Goal: Transaction & Acquisition: Purchase product/service

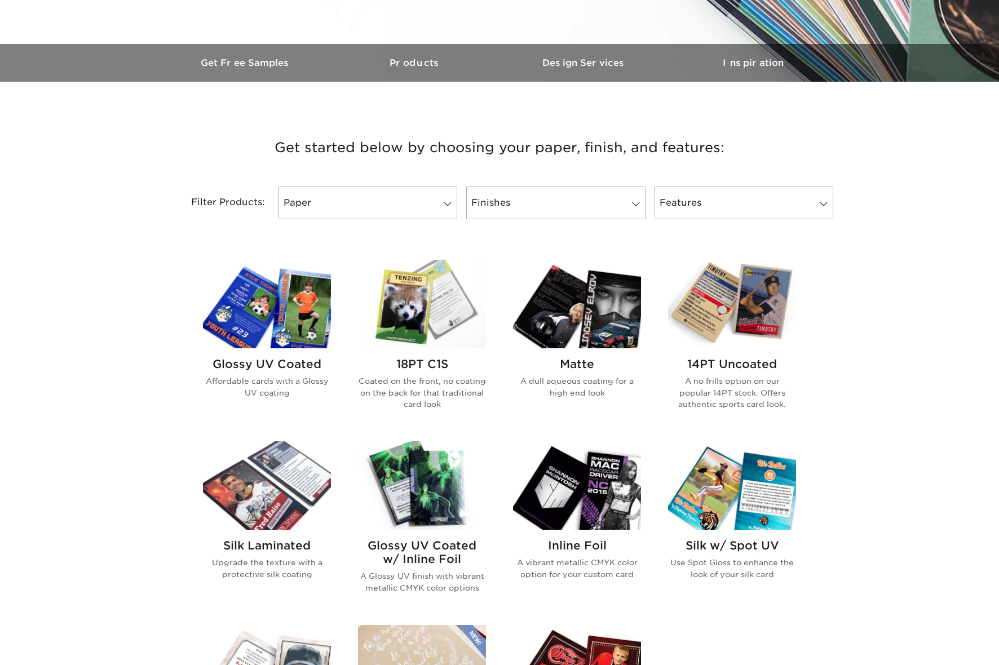
scroll to position [311, 0]
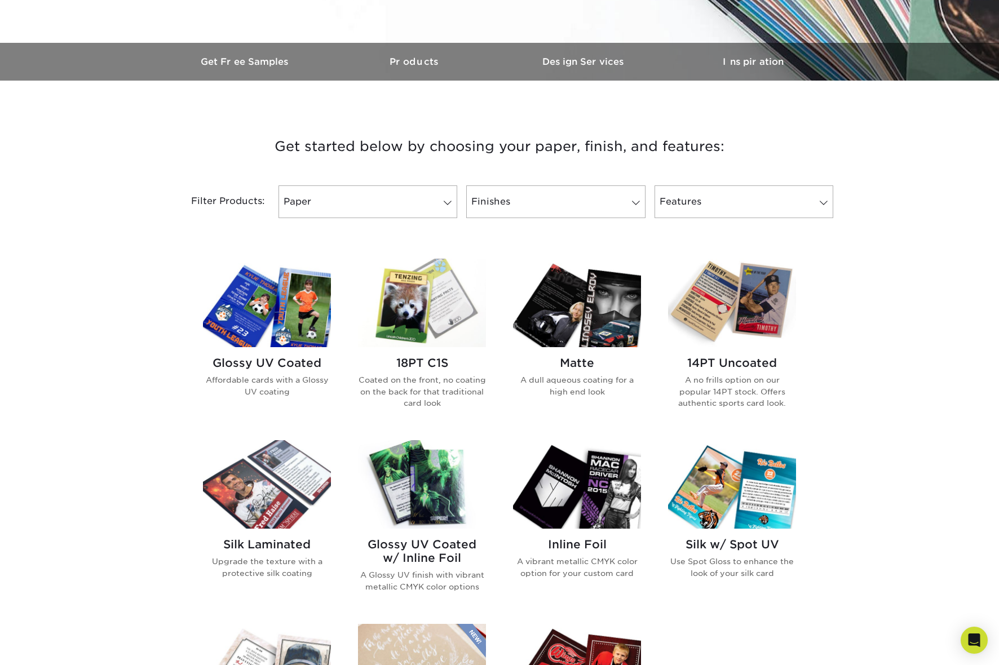
click at [260, 317] on img at bounding box center [267, 303] width 128 height 89
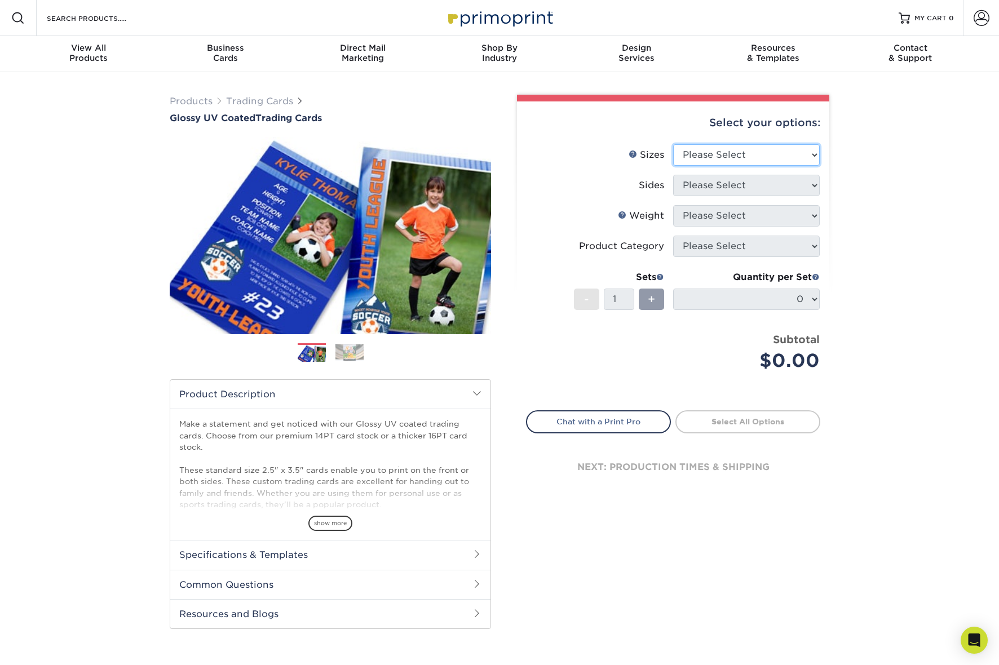
select select "2.50x3.50"
select select "13abbda7-1d64-4f25-8bb2-c179b224825d"
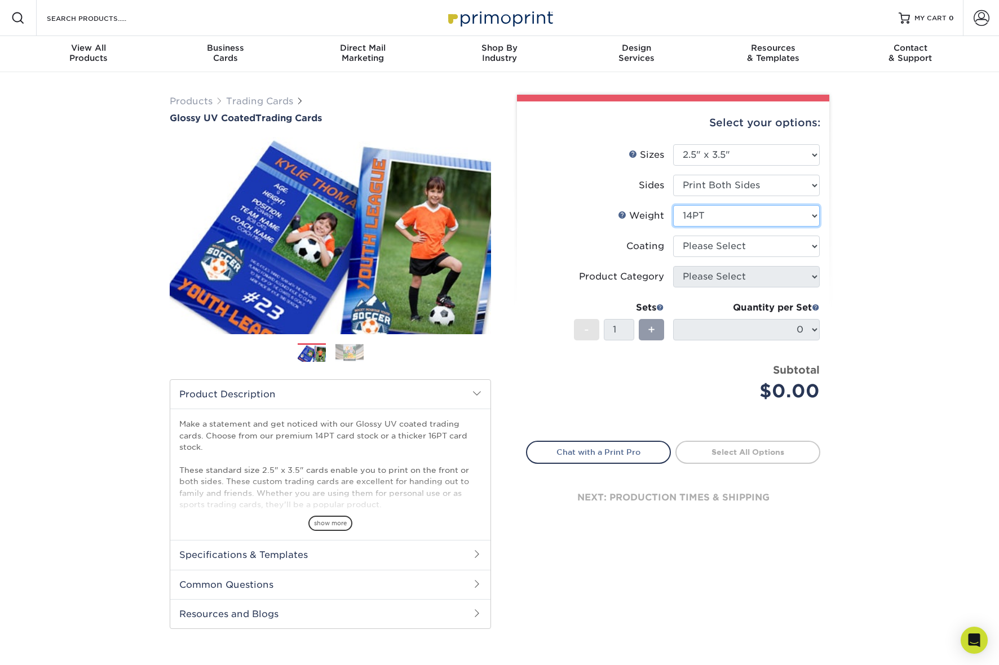
select select "18PTC1S"
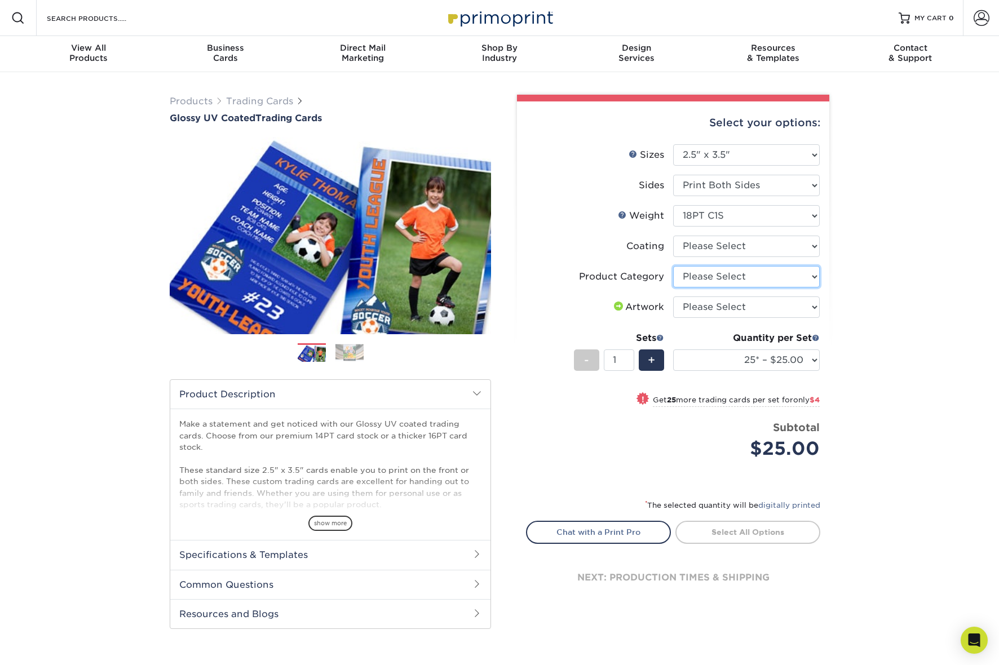
select select "c2f9bce9-36c2-409d-b101-c29d9d031e18"
select select "upload"
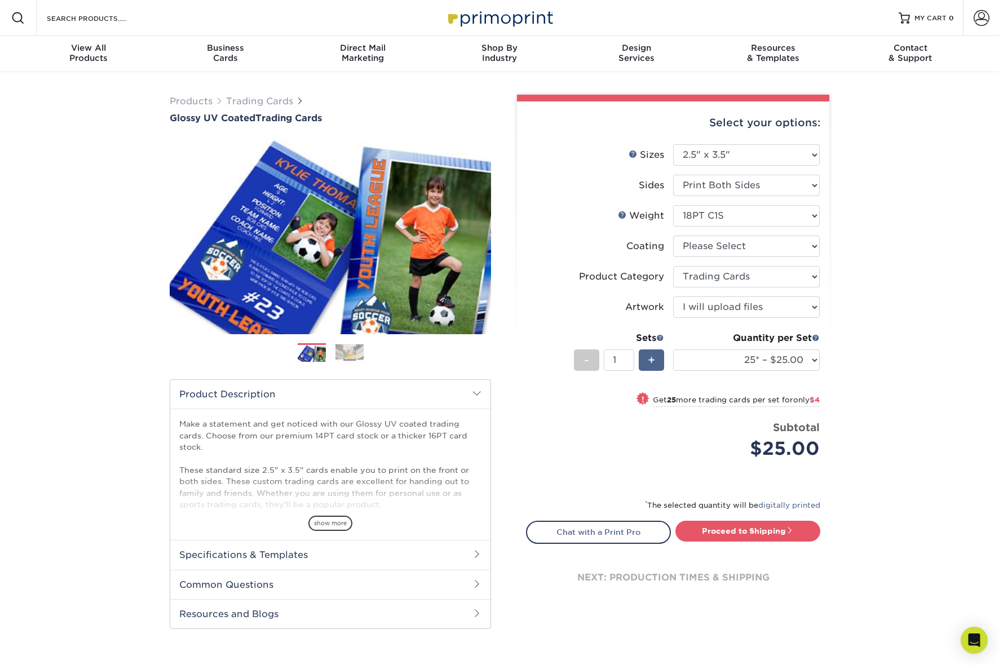
click at [660, 360] on div "+" at bounding box center [651, 360] width 25 height 21
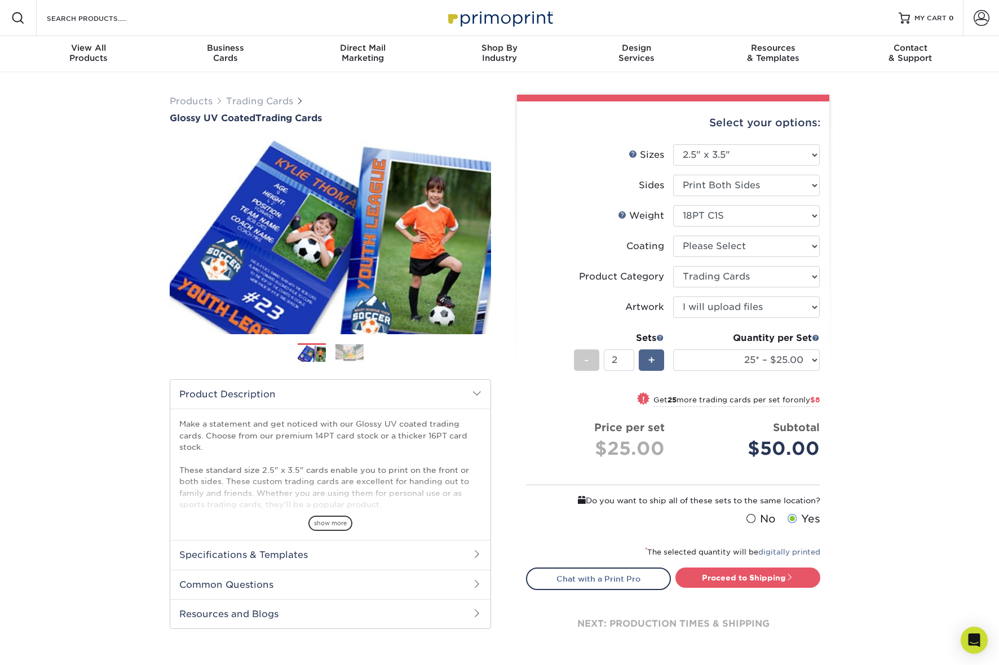
click at [660, 360] on div "+" at bounding box center [651, 360] width 25 height 21
click at [585, 357] on span "-" at bounding box center [586, 360] width 5 height 17
click at [584, 356] on div "-" at bounding box center [586, 360] width 25 height 21
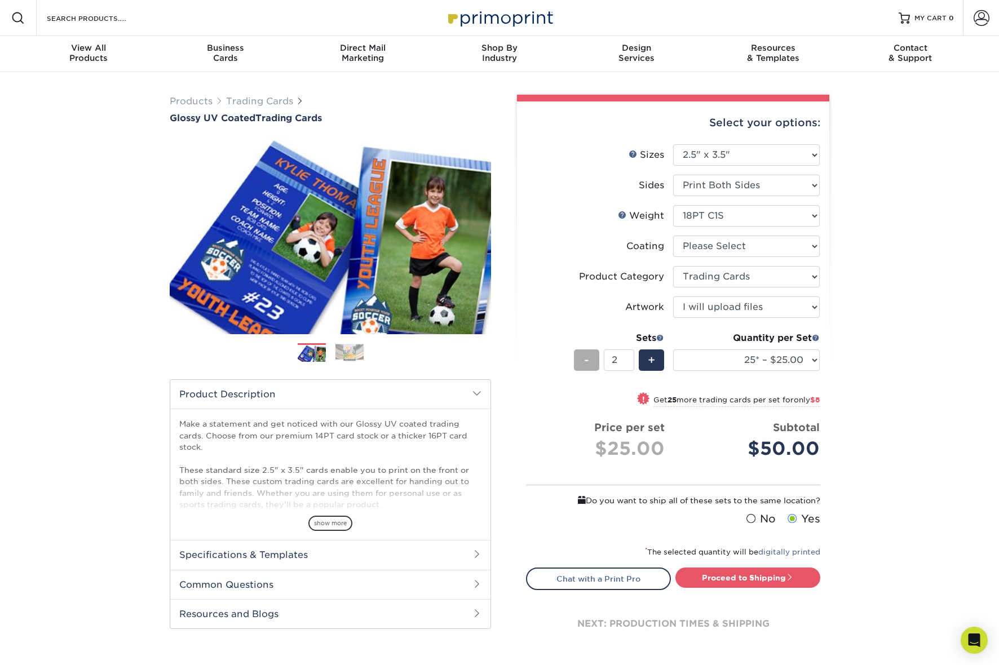
type input "1"
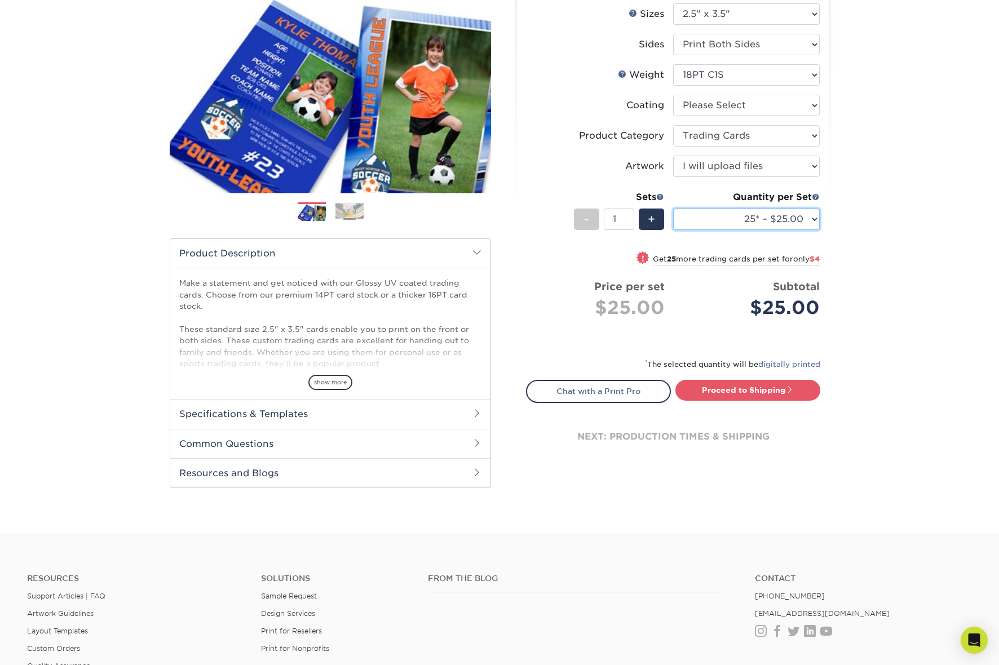
scroll to position [142, 0]
click at [471, 249] on h2 "Product Description" at bounding box center [330, 253] width 320 height 29
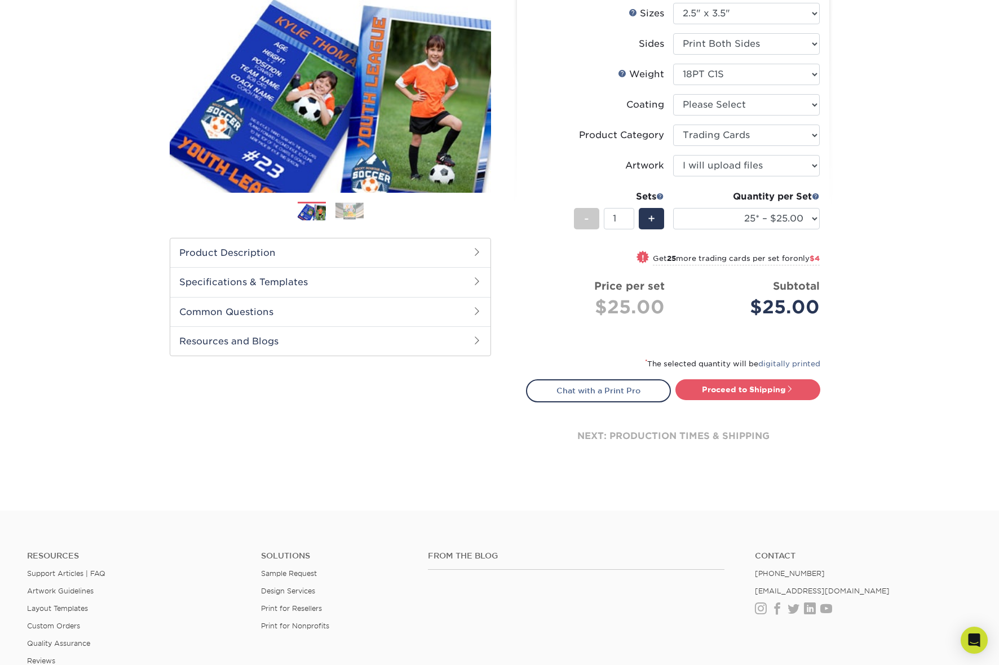
click at [479, 250] on span at bounding box center [477, 252] width 9 height 9
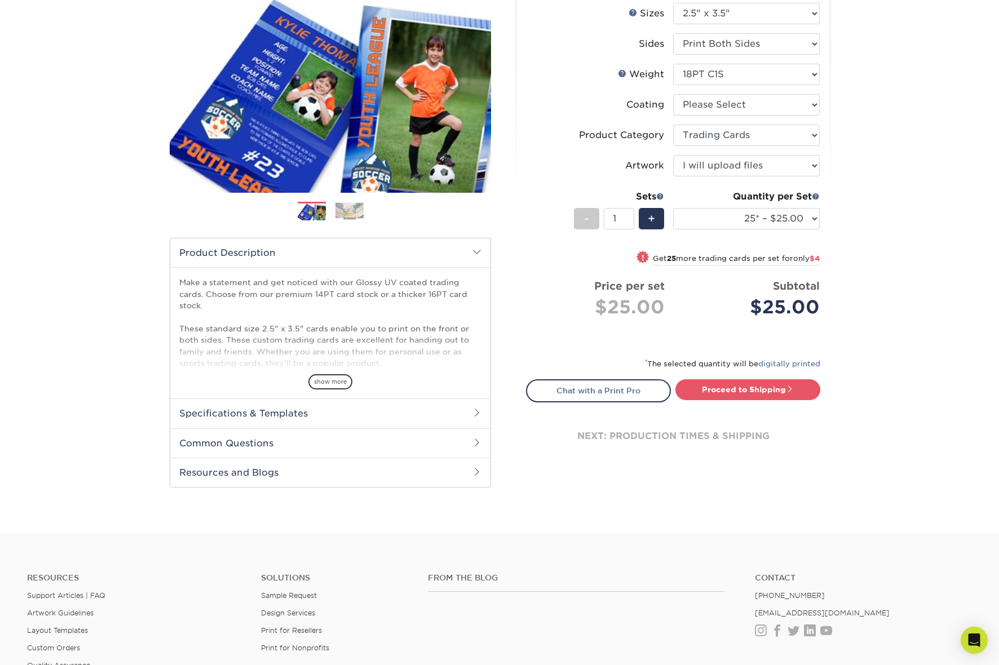
click at [343, 385] on span "show more" at bounding box center [330, 381] width 44 height 15
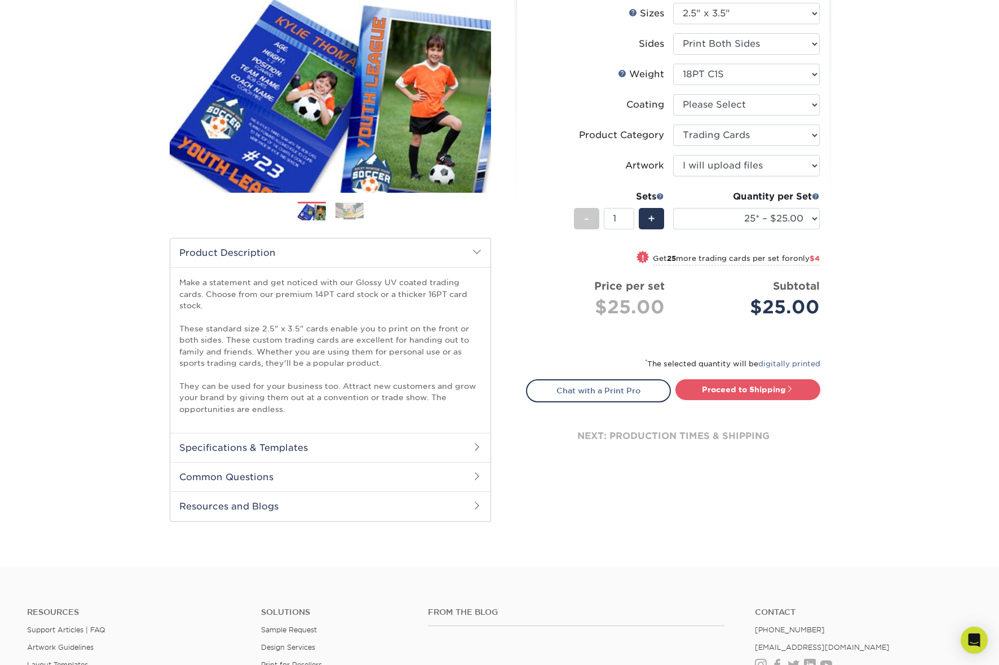
click at [435, 456] on h2 "Specifications & Templates" at bounding box center [330, 447] width 320 height 29
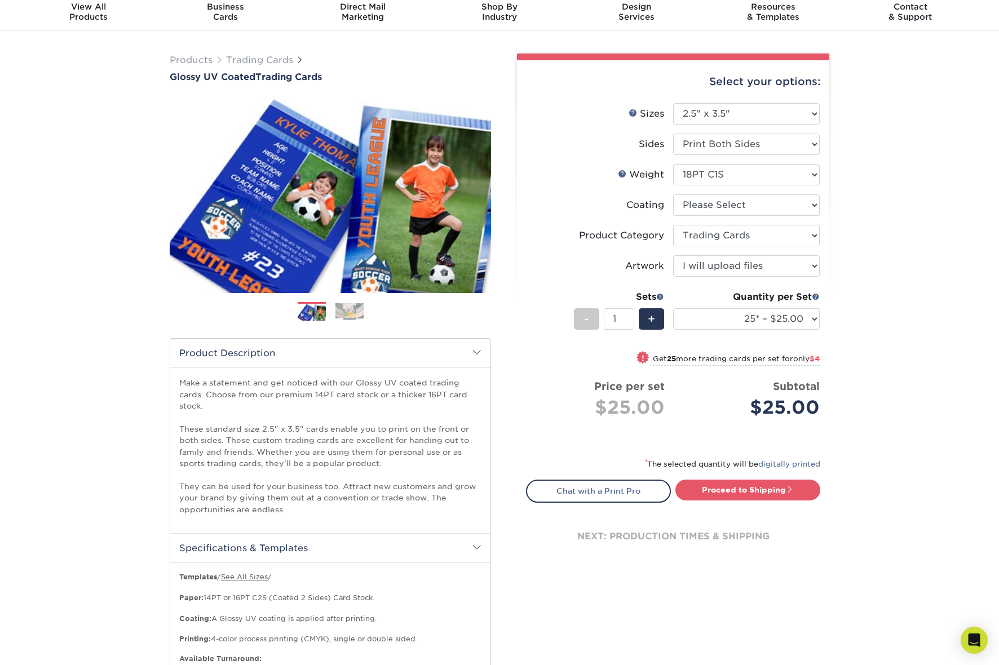
scroll to position [32, 0]
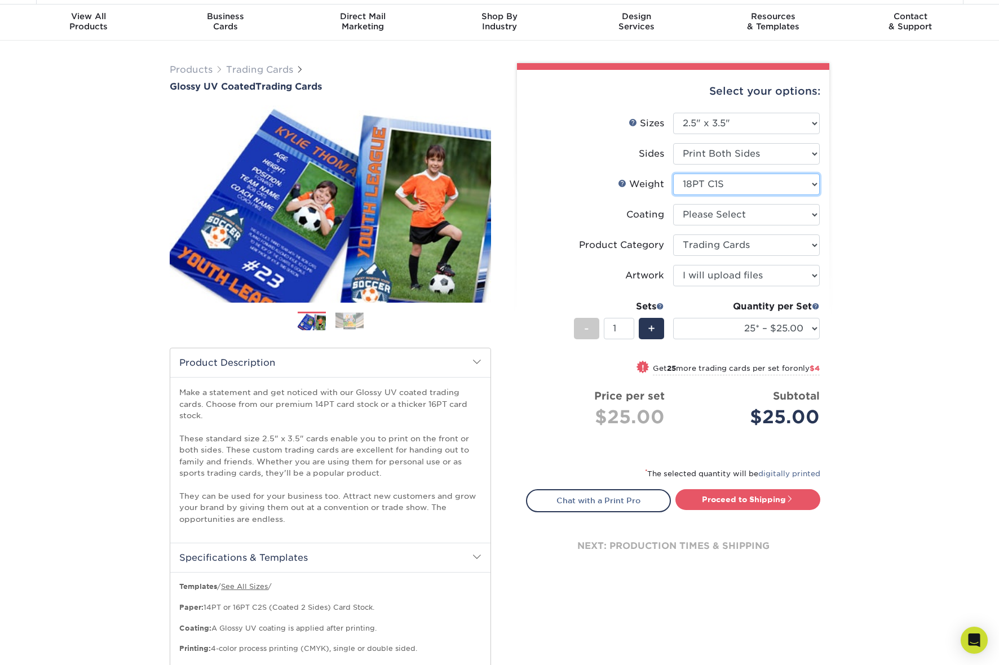
select select "14PT"
select select "-1"
select select
select select "-1"
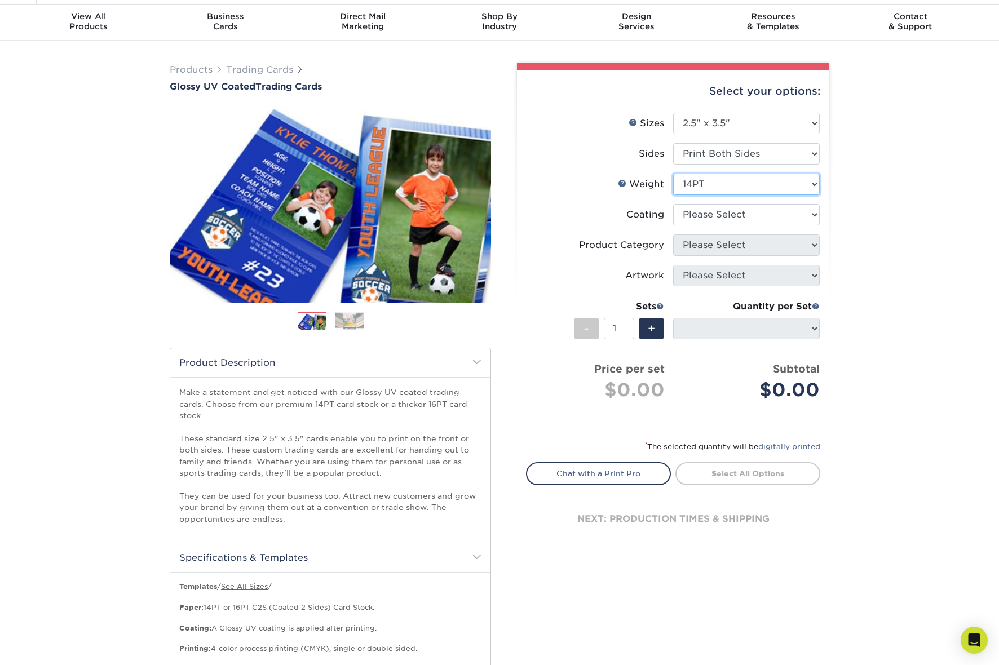
select select "16PT"
select select
click at [821, 279] on div "Select your options: Sizes Help Sizes Please Select 2.5" x 3.5" Sides Please Se…" at bounding box center [673, 316] width 312 height 492
click at [686, 230] on li "Coating" at bounding box center [673, 219] width 293 height 30
select select "ae367451-b2b8-45df-a344-0f05b6a12993"
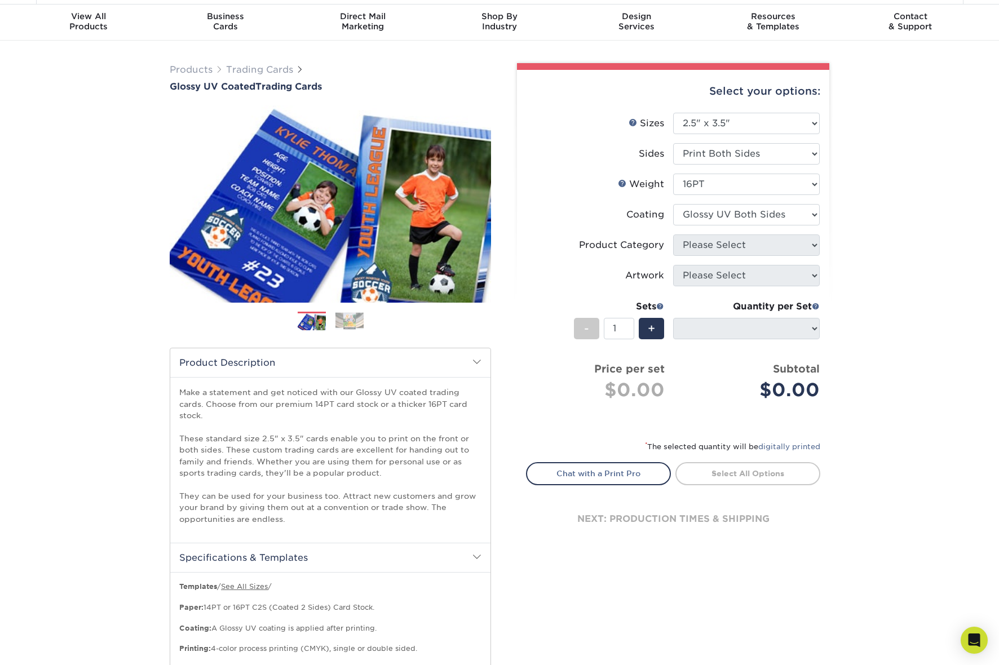
select select "-1"
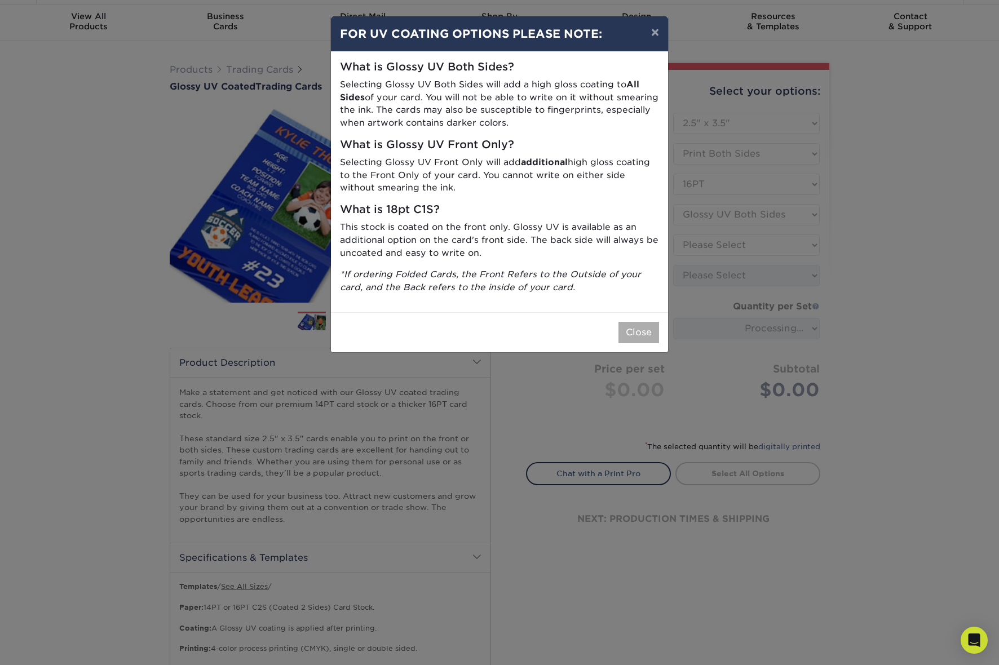
click at [646, 323] on button "Close" at bounding box center [639, 332] width 41 height 21
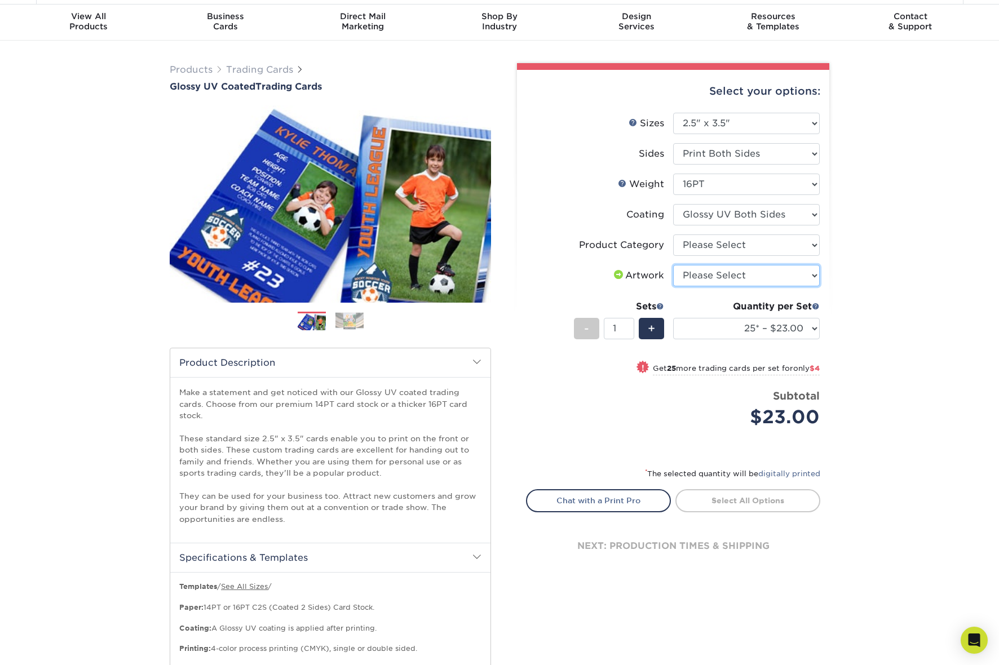
select select "upload"
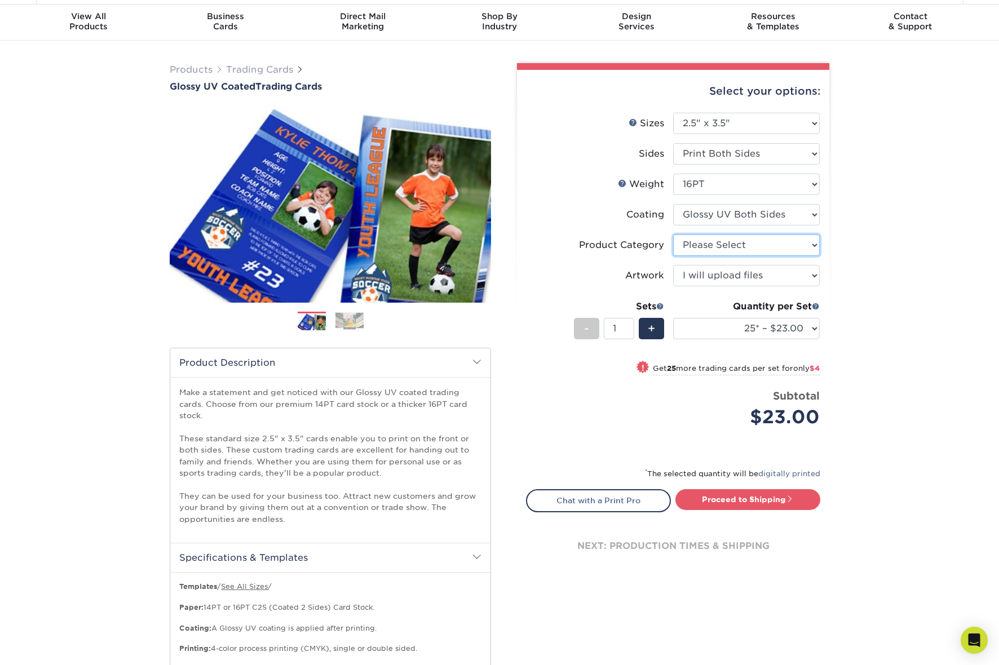
select select "c2f9bce9-36c2-409d-b101-c29d9d031e18"
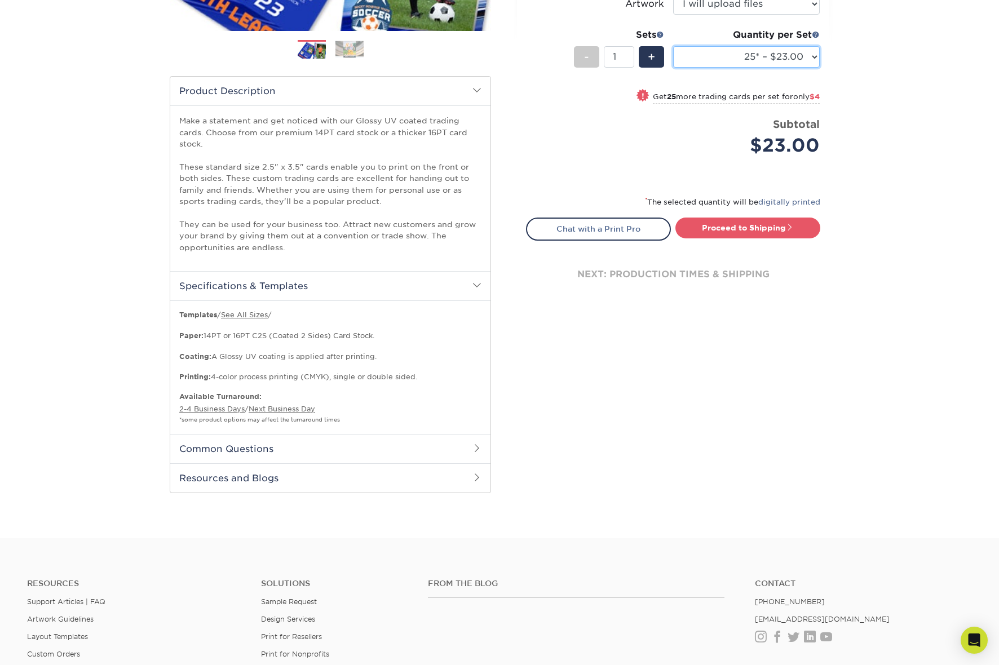
scroll to position [304, 0]
click at [363, 456] on h2 "Common Questions" at bounding box center [330, 448] width 320 height 29
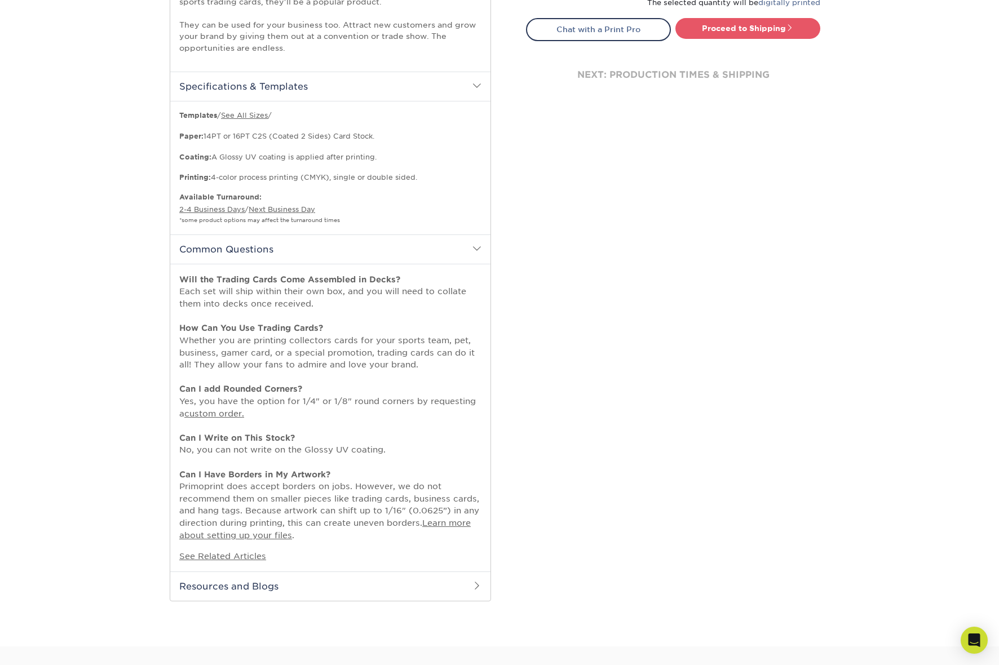
scroll to position [513, 0]
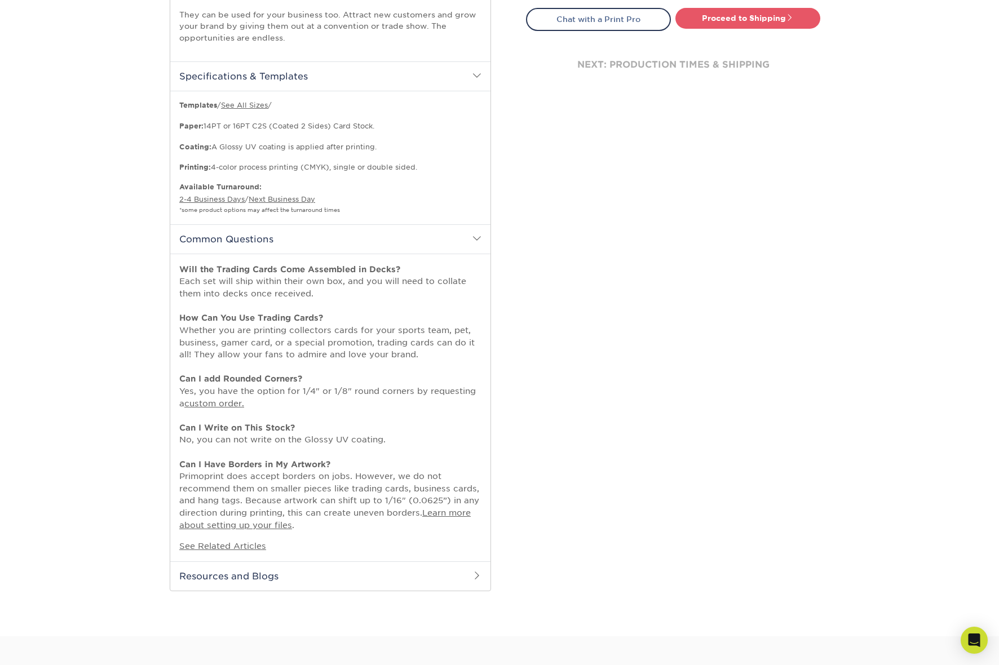
click at [308, 564] on h2 "Resources and Blogs" at bounding box center [330, 576] width 320 height 29
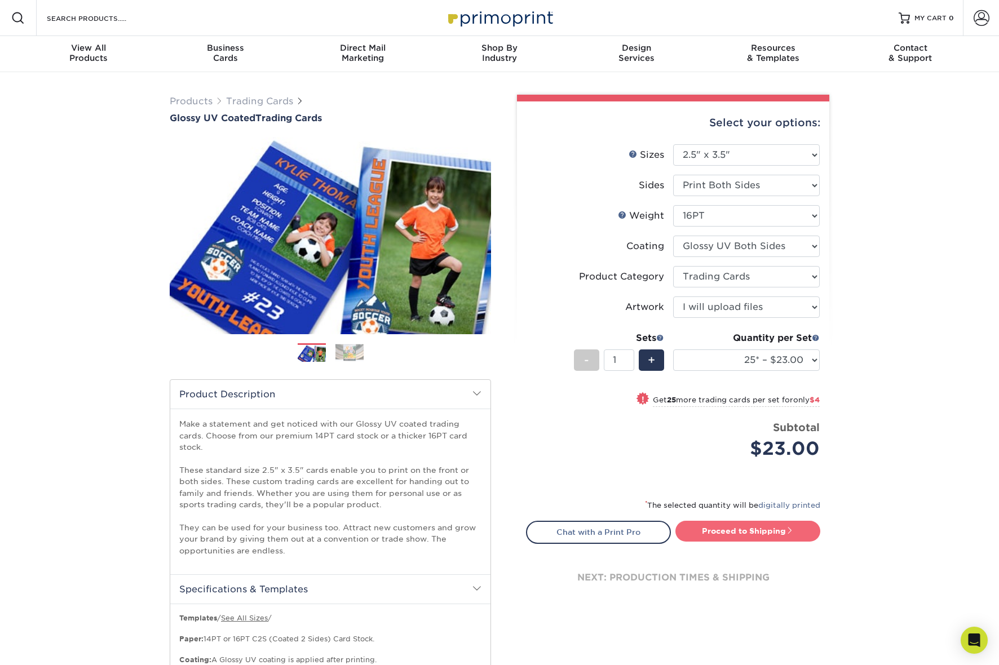
scroll to position [0, 0]
select select "100* – $37.00"
click at [758, 531] on link "Proceed to Shipping" at bounding box center [748, 531] width 145 height 20
type input "Set 1"
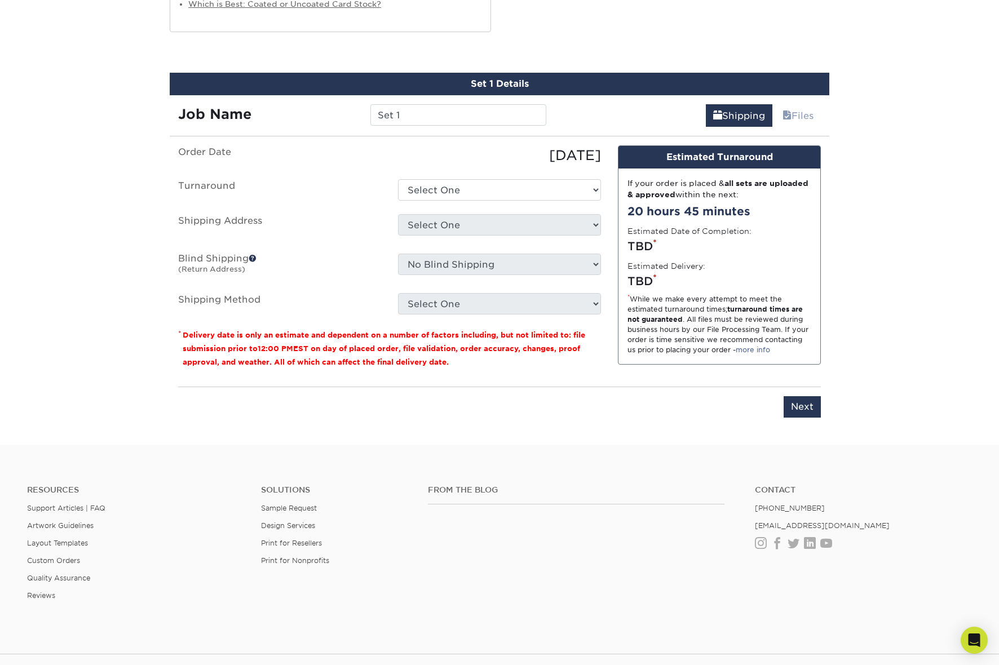
scroll to position [1258, 0]
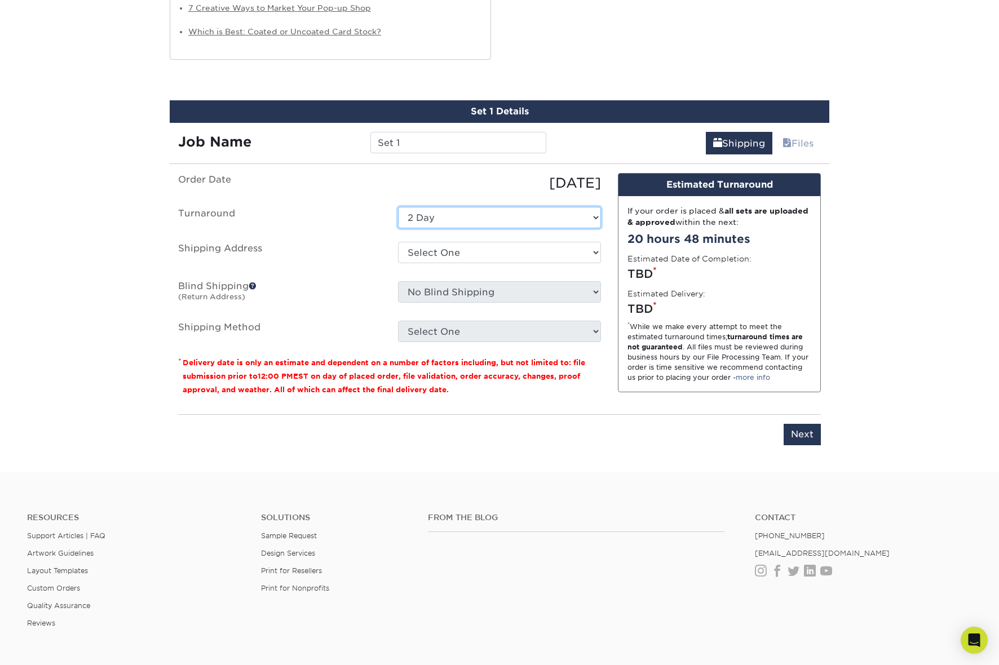
select select "85eeae86-f890-4d21-9299-1bab3b52d96f"
select select "newaddress"
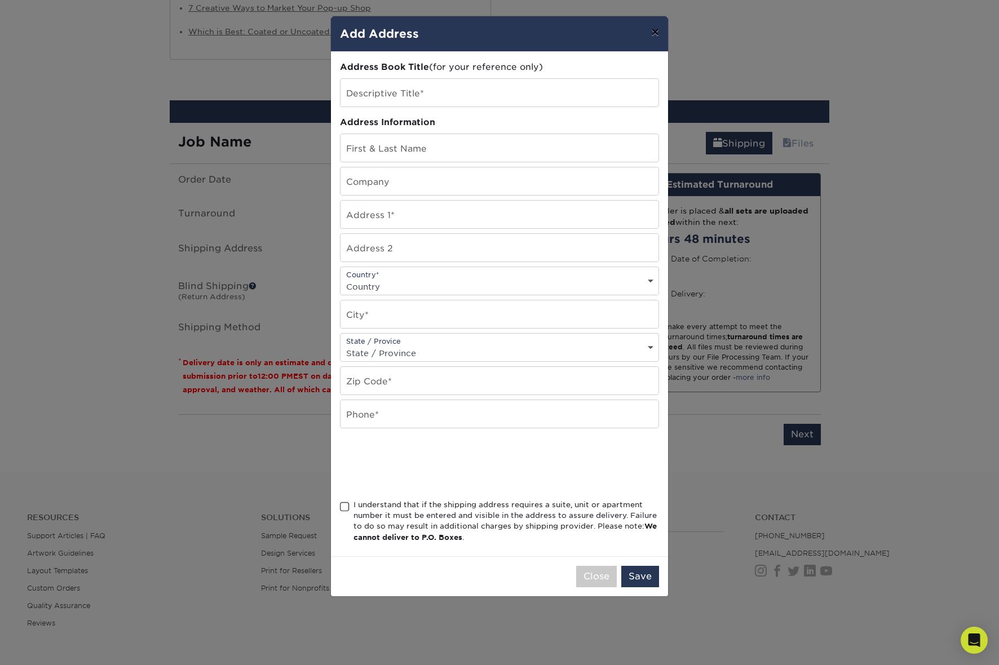
click at [651, 31] on button "×" at bounding box center [655, 32] width 26 height 32
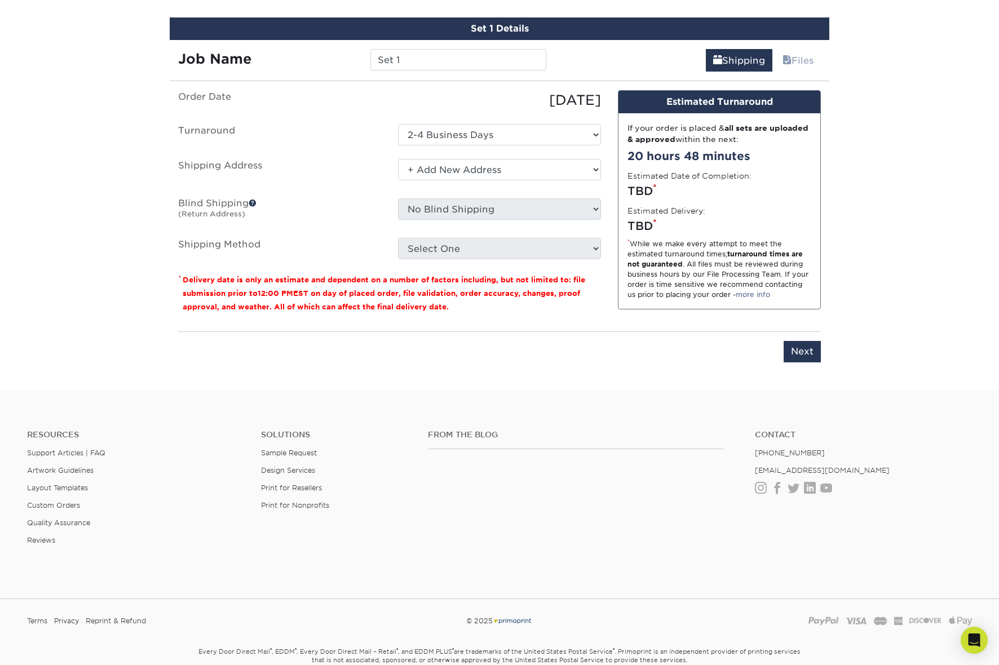
scroll to position [1343, 0]
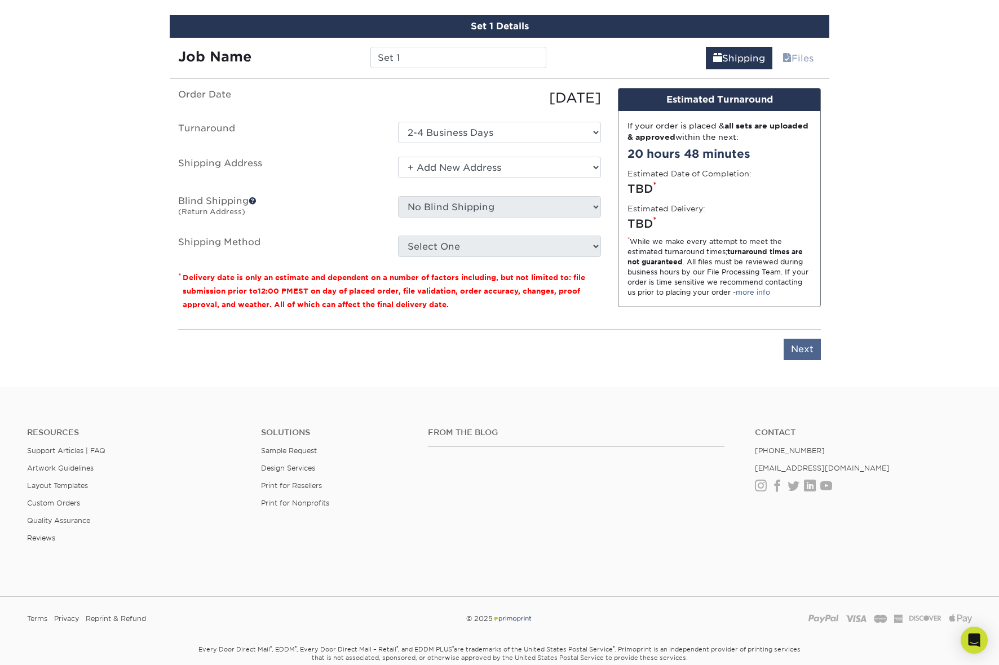
click at [801, 346] on input "Next" at bounding box center [802, 349] width 37 height 21
type input "Next"
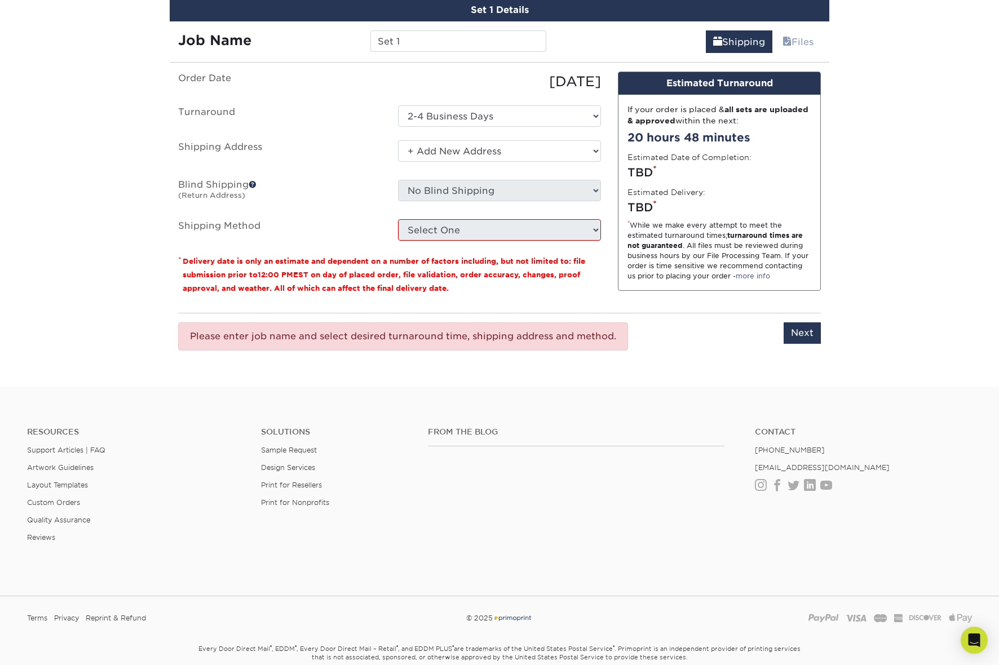
scroll to position [1361, 0]
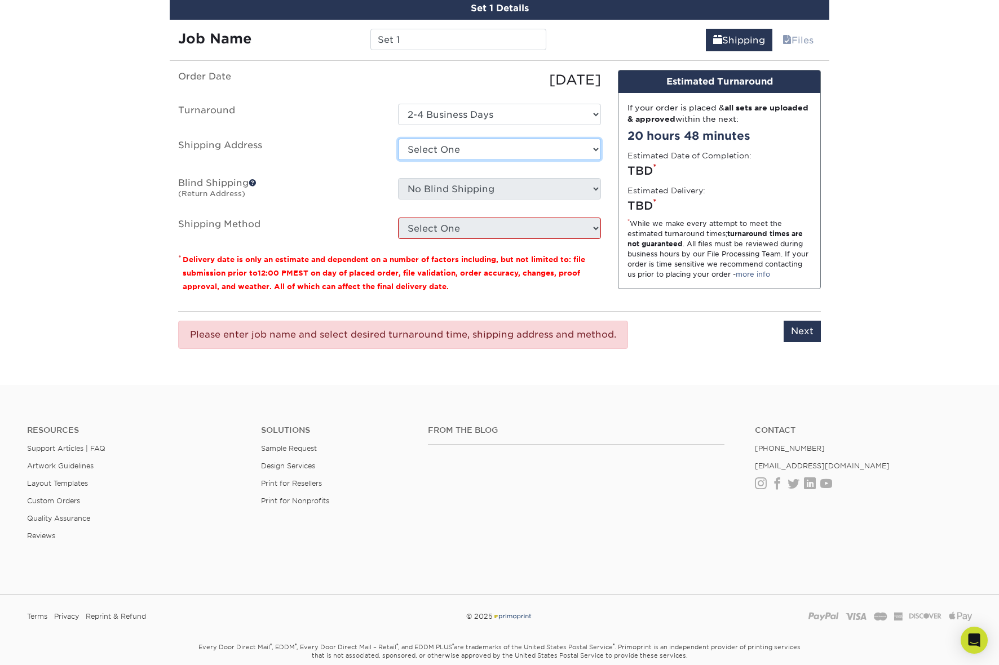
select select "newaddress"
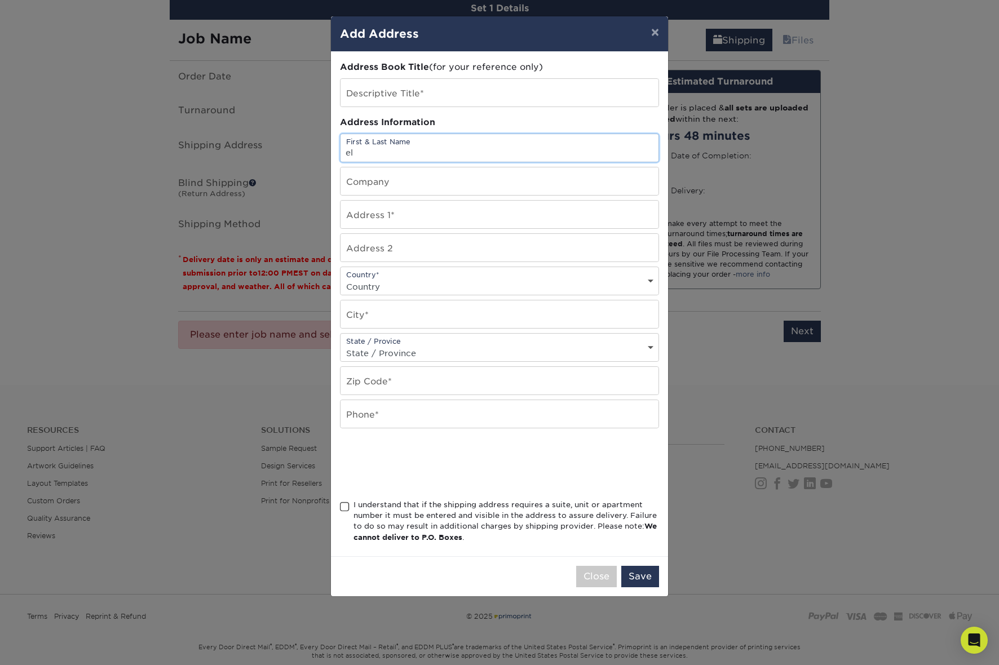
type input "e"
type input "Ella"
type input "M"
type input "E"
click at [477, 229] on div "Address Book Title (for your reference only) Descriptive Title* Address Informa…" at bounding box center [499, 304] width 319 height 487
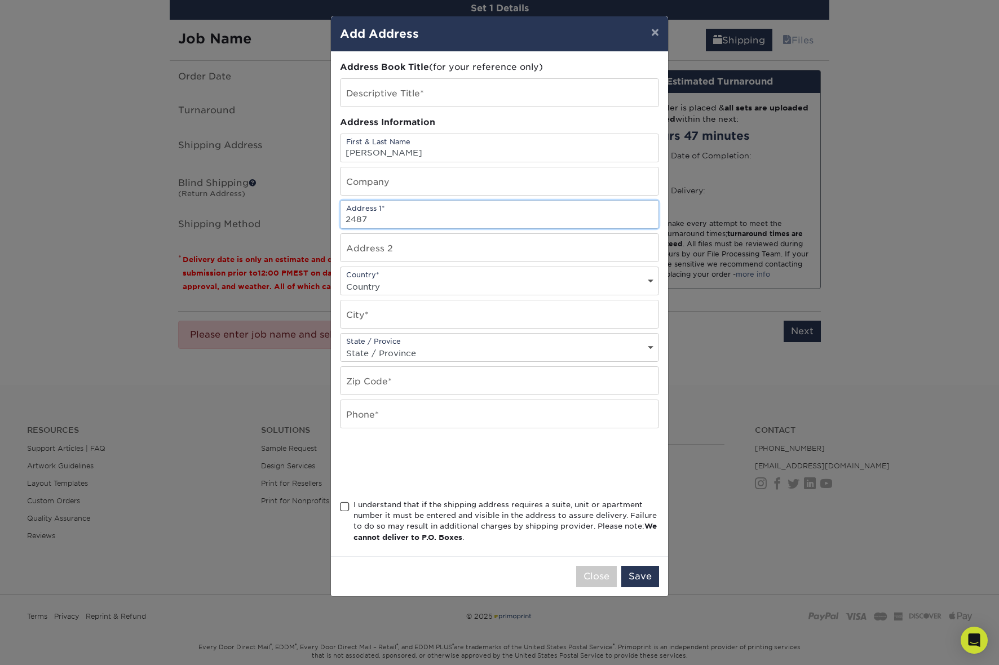
type input "2487 Wayburne Cres"
select select "CA"
type input "Langley"
type input "V2Y 1B6"
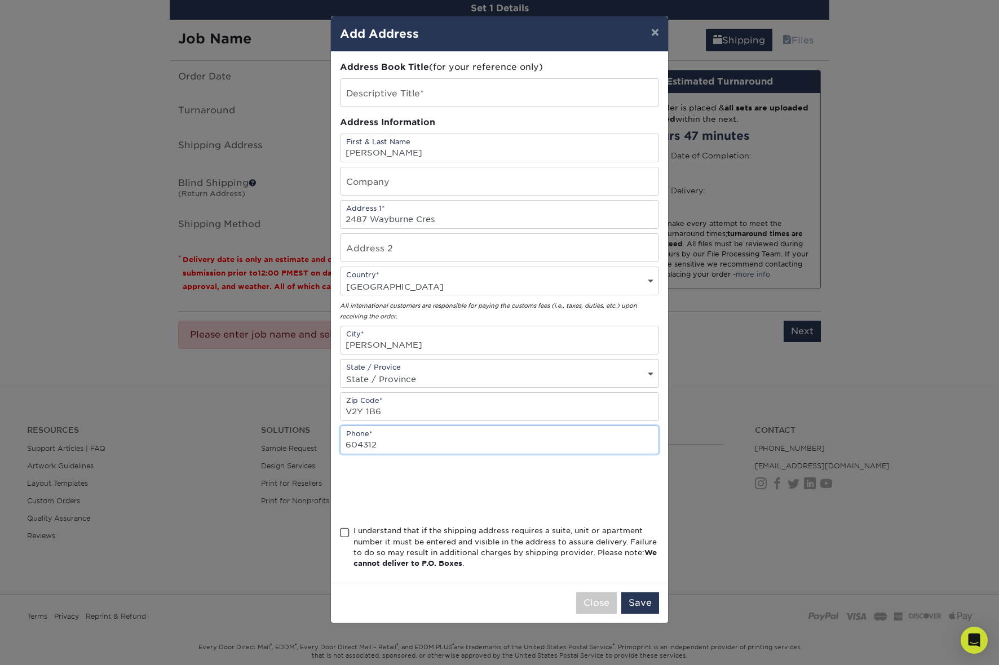
type input "6043128634"
click at [422, 366] on div "State / Provice State / Province Alabama Alaska Arizona Arkansas California Col…" at bounding box center [499, 373] width 319 height 29
select select "BC"
click at [345, 536] on span at bounding box center [345, 533] width 10 height 11
click at [0, 0] on input "I understand that if the shipping address requires a suite, unit or apartment n…" at bounding box center [0, 0] width 0 height 0
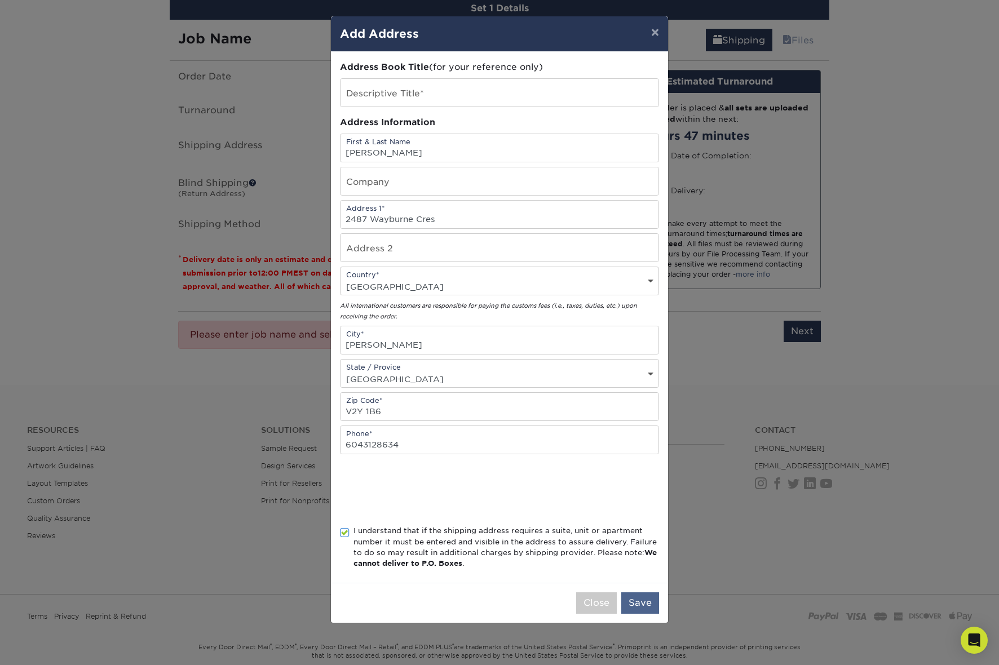
click at [649, 599] on button "Save" at bounding box center [640, 603] width 38 height 21
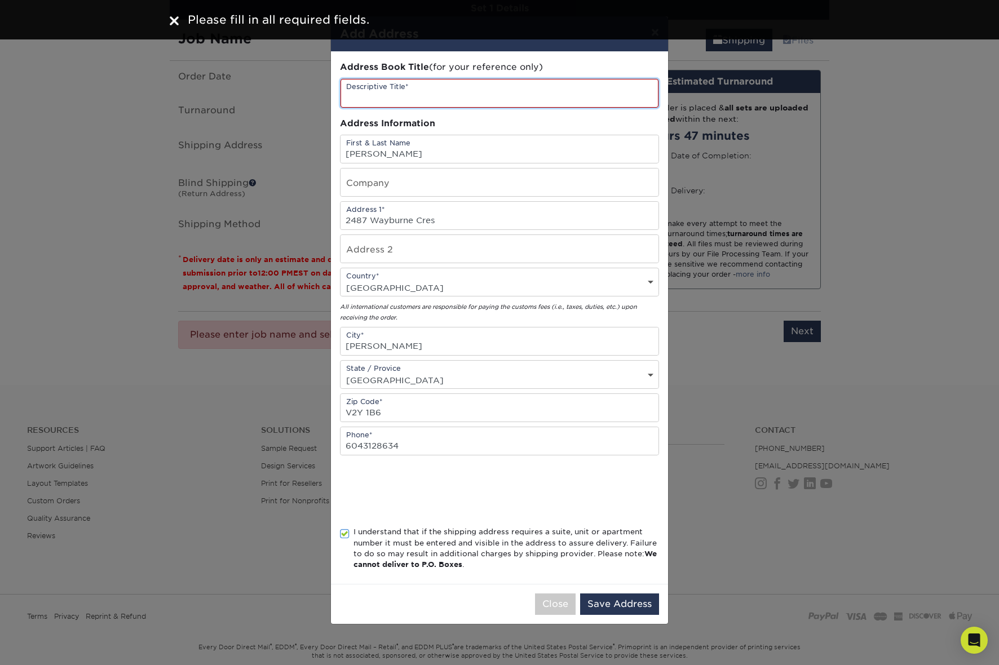
click at [398, 98] on input "text" at bounding box center [500, 93] width 318 height 29
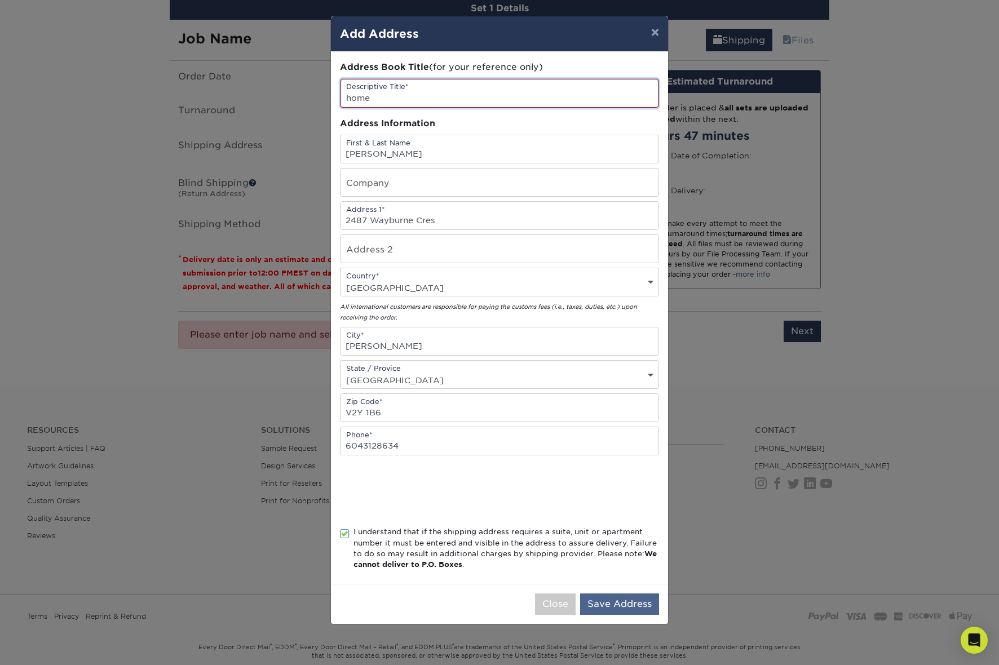
type input "home"
click at [616, 609] on button "Save Address" at bounding box center [619, 604] width 79 height 21
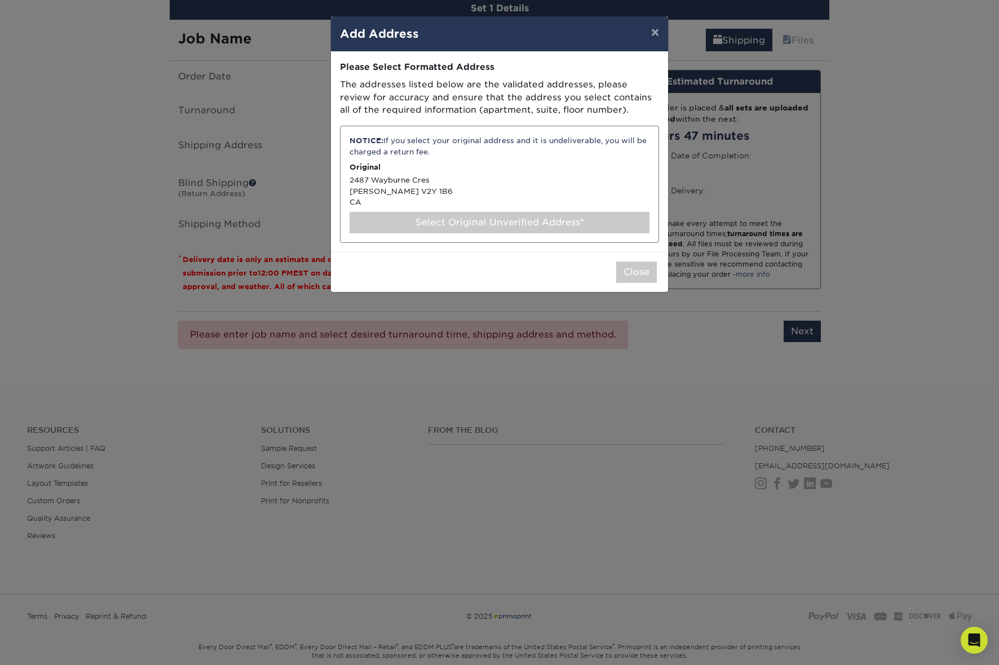
click at [474, 221] on div "Select Original Unverified Address*" at bounding box center [500, 222] width 300 height 21
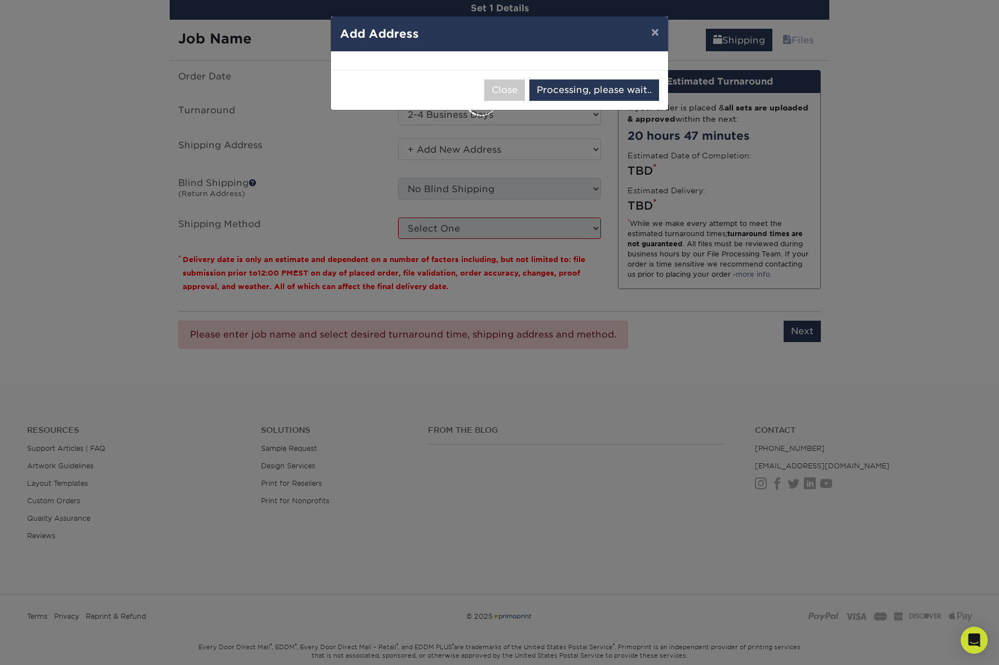
select select "286839"
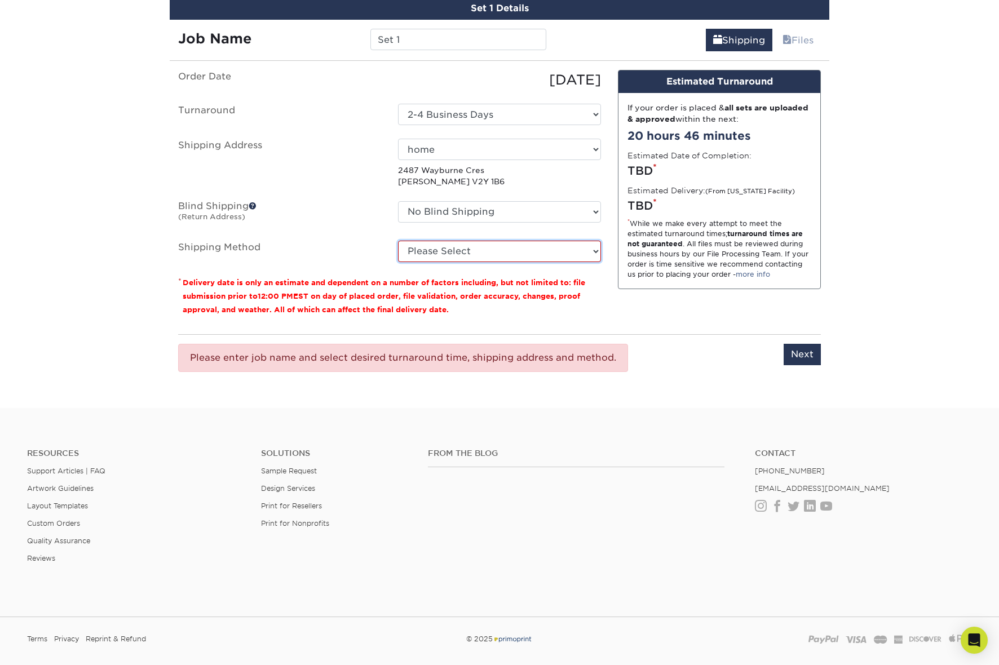
select select "11"
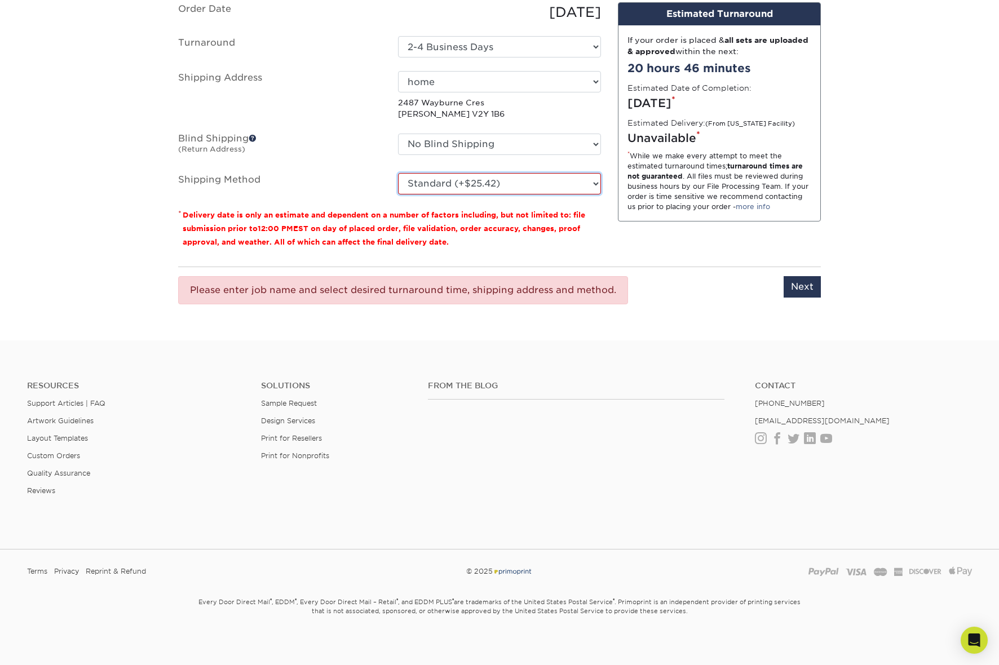
scroll to position [1428, 0]
click at [793, 280] on input "Next" at bounding box center [802, 287] width 37 height 21
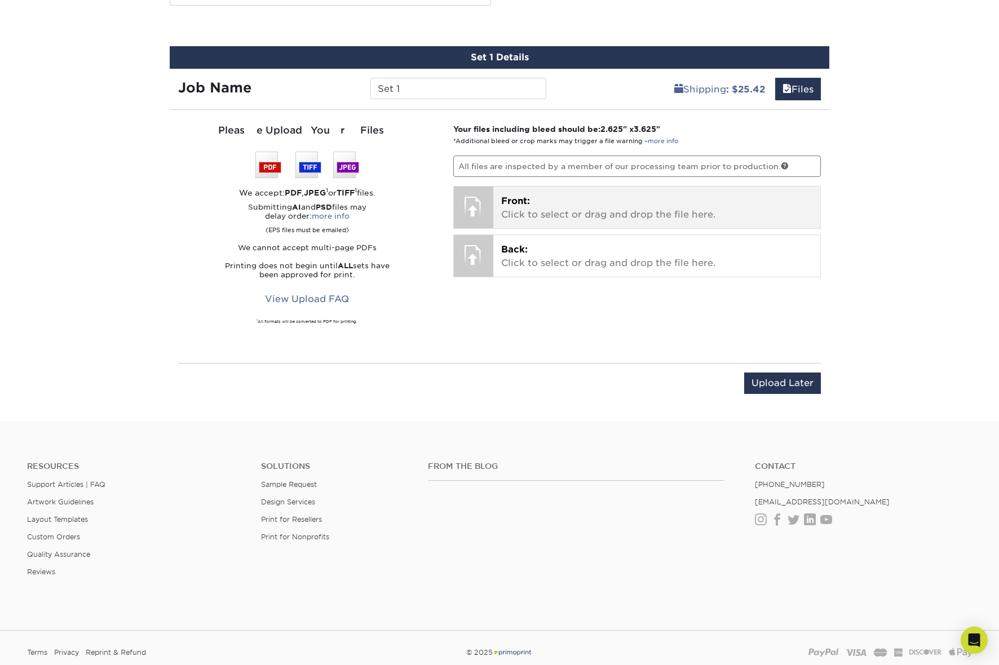
scroll to position [1287, 0]
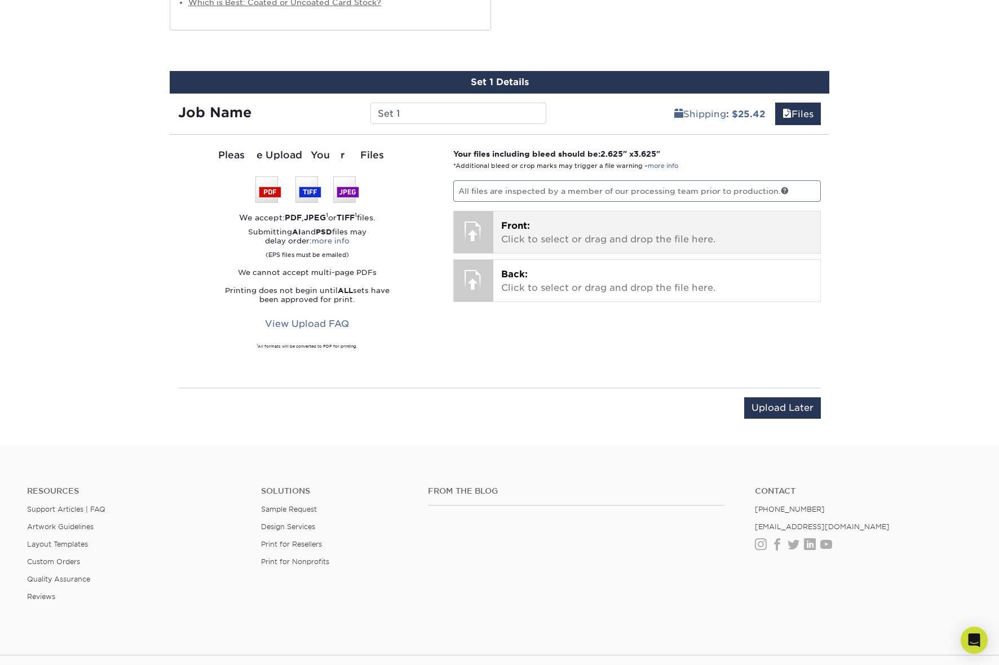
click at [533, 232] on p "Front: Click to select or drag and drop the file here." at bounding box center [657, 232] width 312 height 27
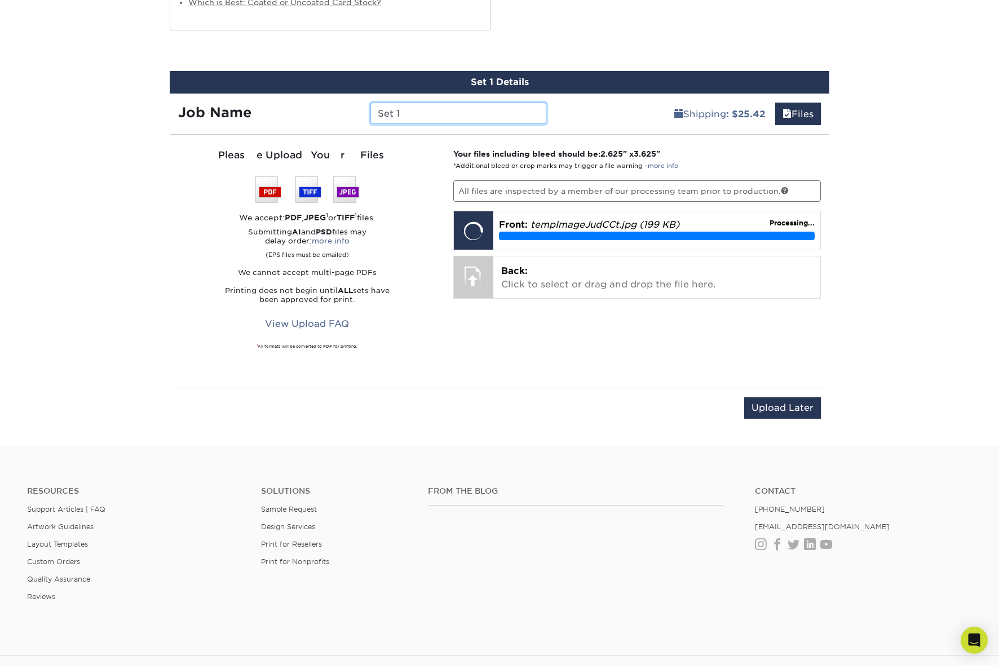
click at [408, 112] on input "Set 1" at bounding box center [458, 113] width 175 height 21
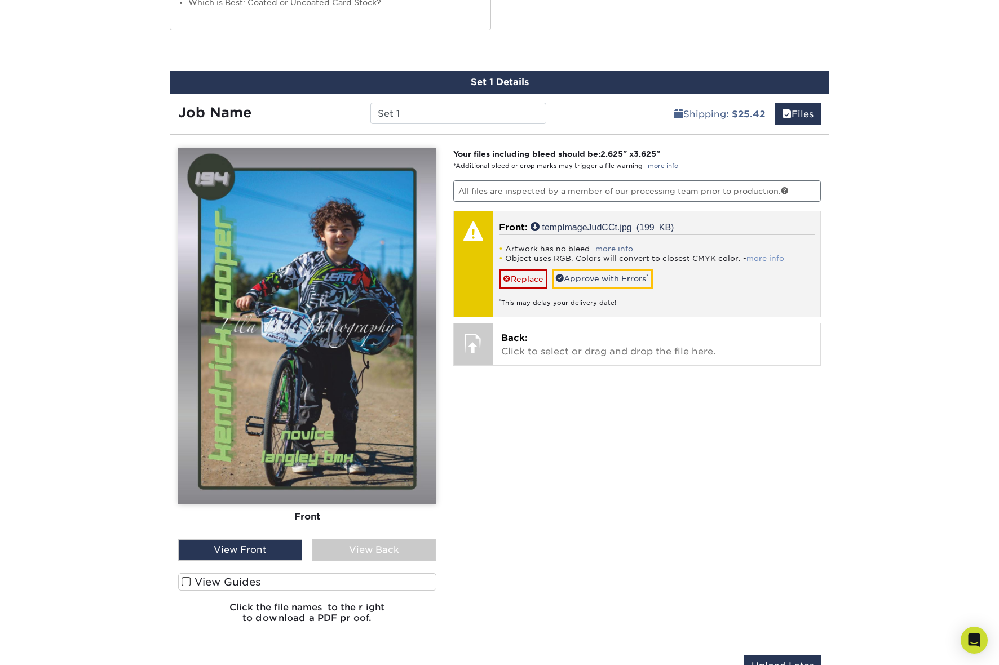
click at [758, 255] on link "more info" at bounding box center [766, 258] width 38 height 8
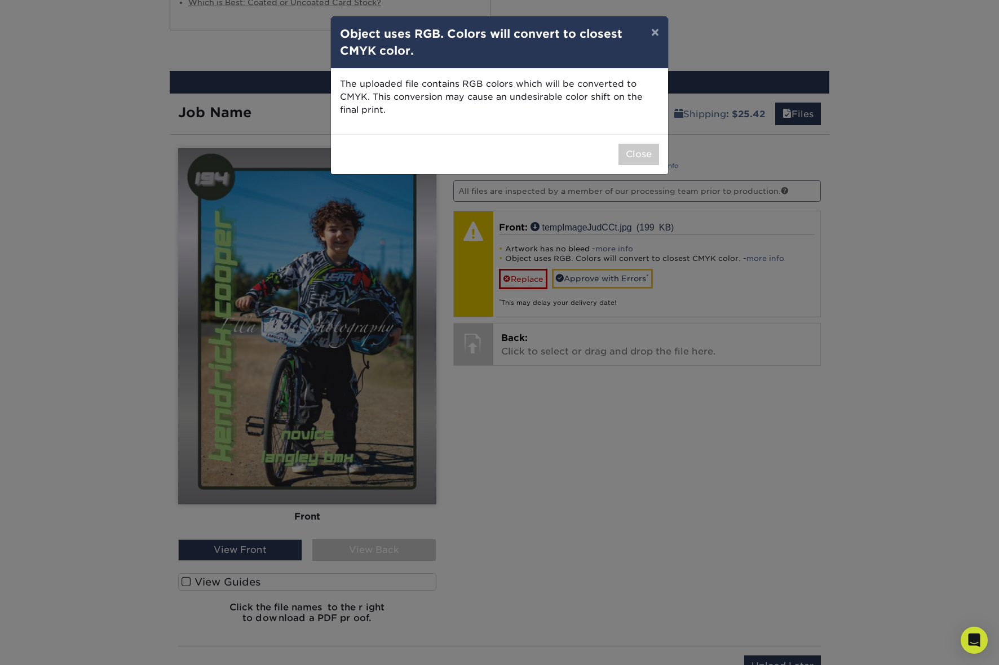
click at [632, 147] on button "Close" at bounding box center [639, 154] width 41 height 21
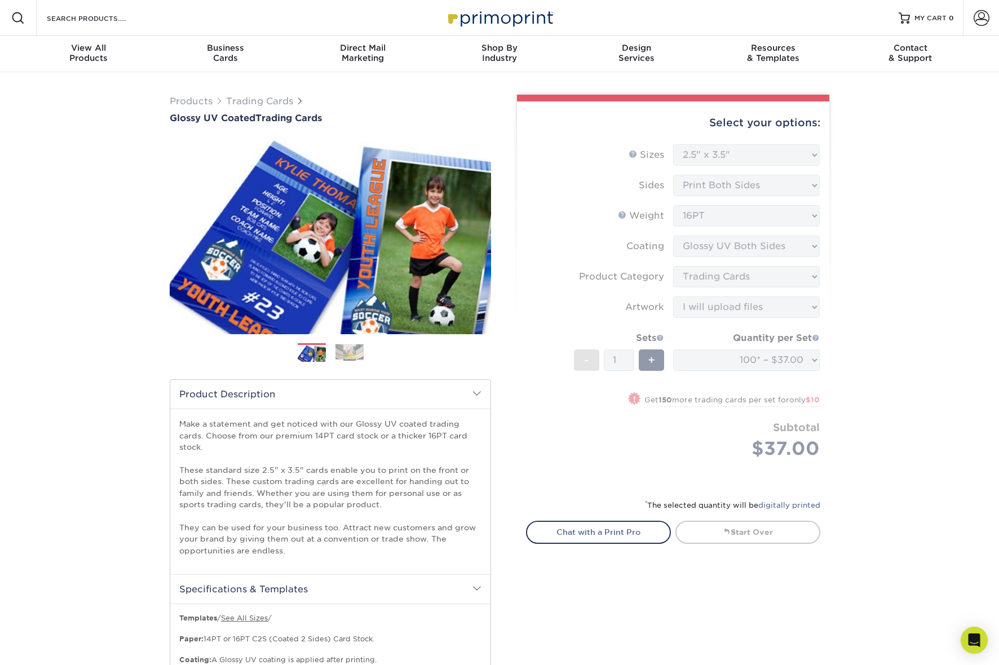
scroll to position [0, 0]
